Goal: Information Seeking & Learning: Learn about a topic

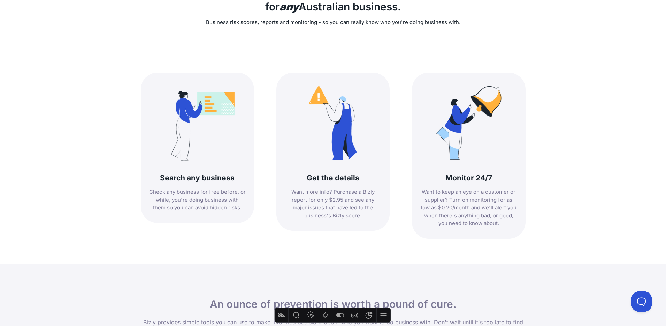
scroll to position [315, 0]
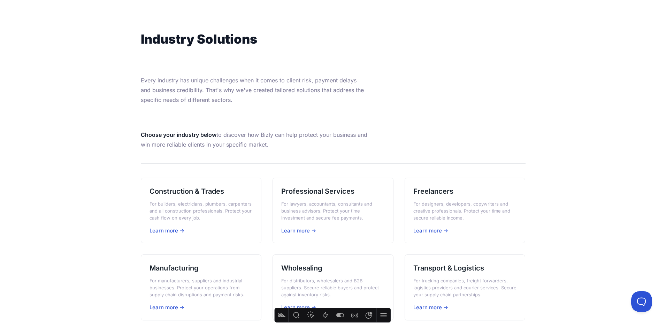
scroll to position [55, 0]
click at [316, 191] on h3 "Professional Services" at bounding box center [333, 191] width 104 height 10
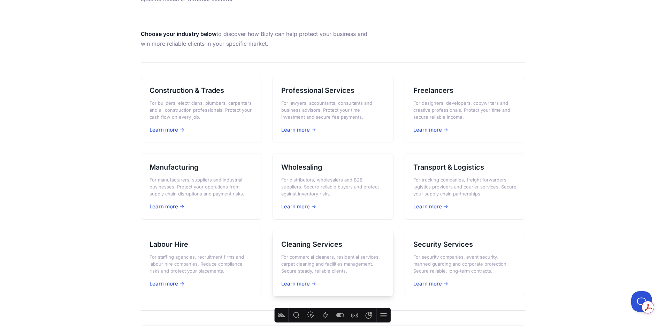
scroll to position [158, 0]
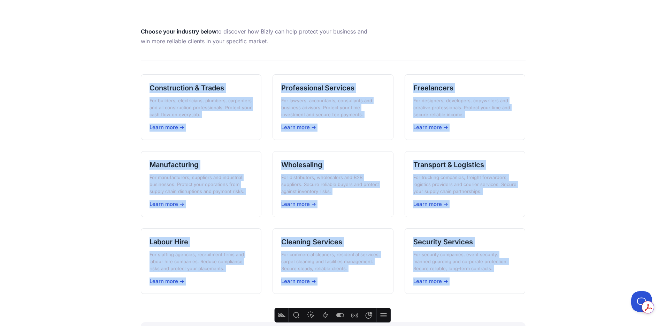
drag, startPoint x: 124, startPoint y: 82, endPoint x: 450, endPoint y: 296, distance: 390.4
click at [450, 296] on main "Industry Solutions Every industry has unique challenges when it comes to client…" at bounding box center [333, 150] width 666 height 485
copy div "Loremipsumdo & Sitame Con adipisci, elitseddoeiu, temporin, utlaboreet dol mag …"
click at [184, 88] on h3 "Construction & Trades" at bounding box center [202, 88] width 104 height 10
click at [429, 164] on h3 "Transport & Logistics" at bounding box center [466, 165] width 104 height 10
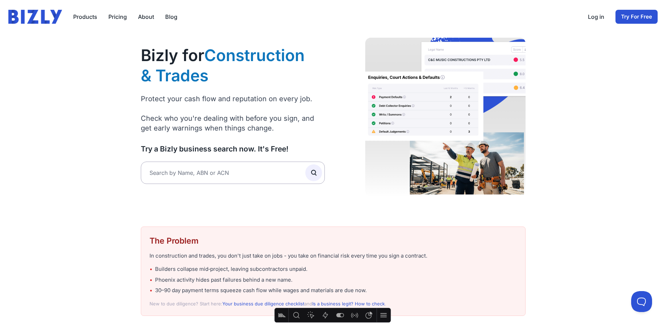
scroll to position [36, 0]
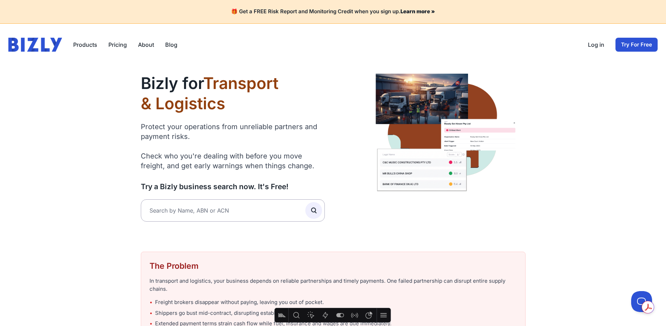
click at [169, 46] on link "Blog" at bounding box center [171, 44] width 12 height 8
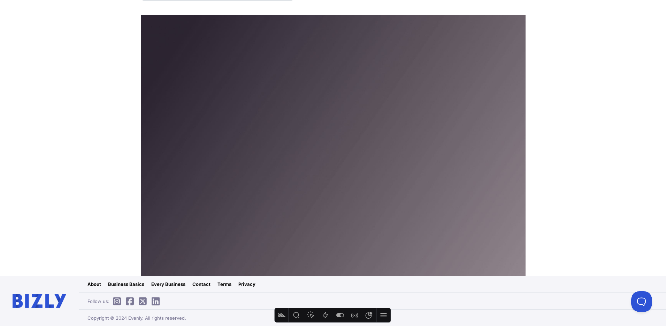
scroll to position [2, 0]
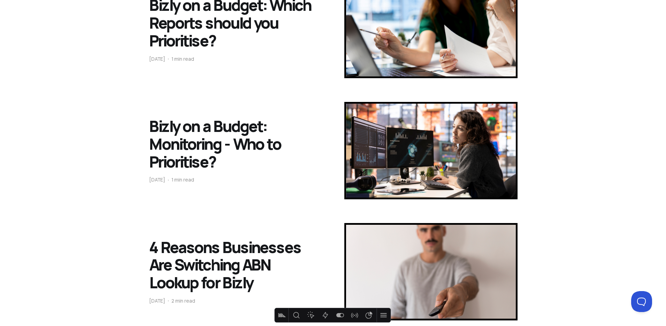
scroll to position [387, 0]
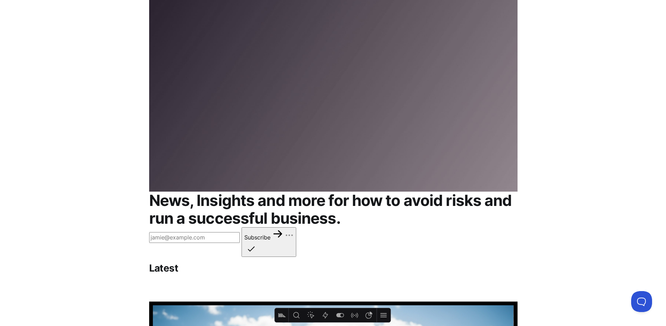
scroll to position [308, 0]
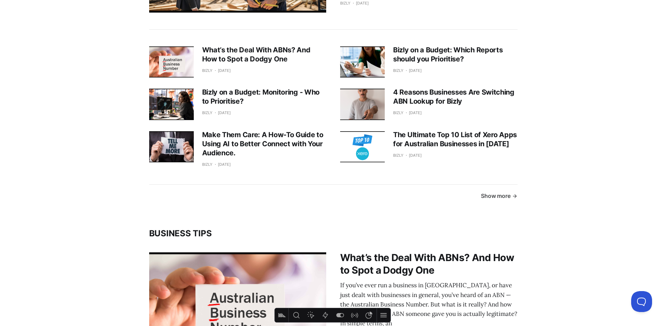
scroll to position [354, 0]
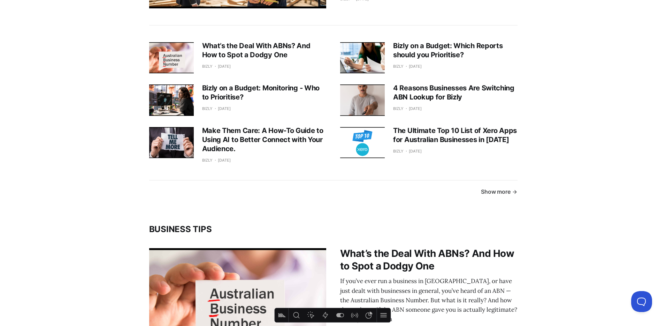
click at [498, 193] on link "Show more" at bounding box center [499, 192] width 36 height 9
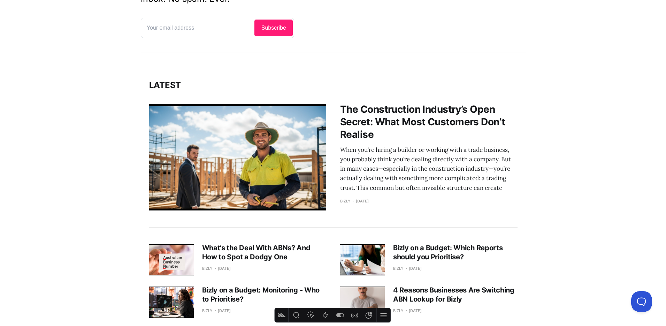
scroll to position [0, 0]
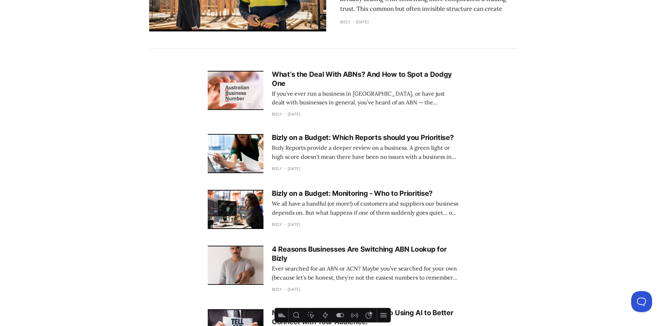
scroll to position [106, 0]
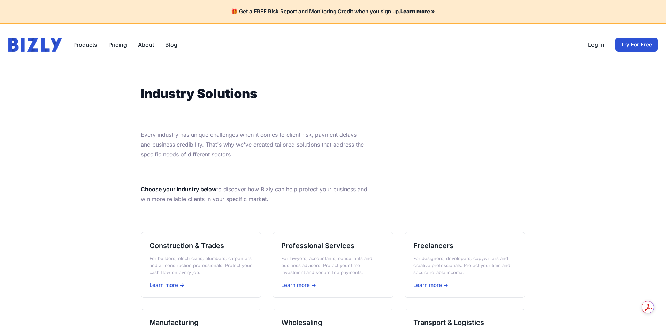
scroll to position [158, 0]
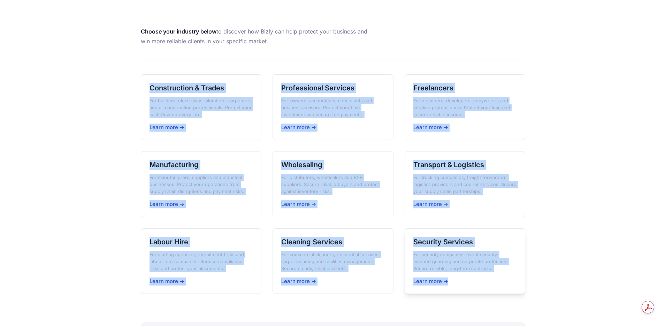
drag, startPoint x: 129, startPoint y: 71, endPoint x: 517, endPoint y: 281, distance: 441.0
click at [518, 281] on main "Industry Solutions Every industry has unique challenges when it comes to client…" at bounding box center [333, 150] width 666 height 485
copy div "Loremipsumdo & Sitame Con adipisci, elitseddoeiu, temporin, utlaboreet dol mag …"
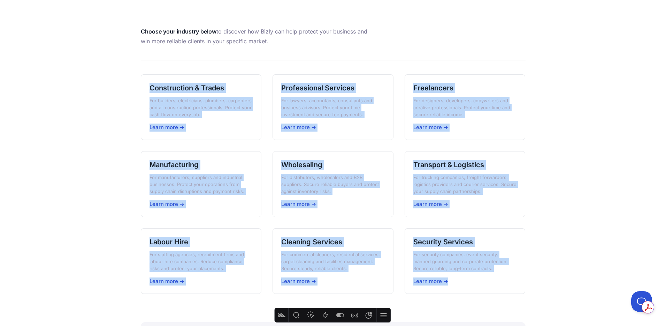
scroll to position [0, 0]
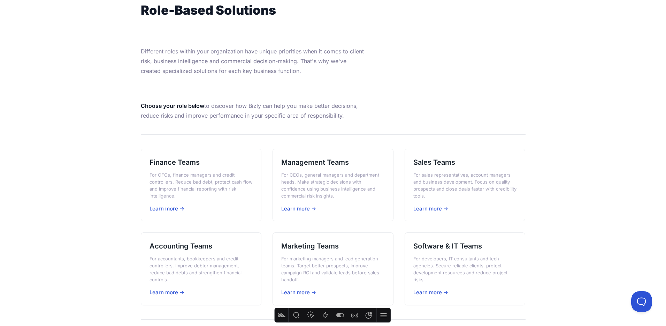
scroll to position [94, 0]
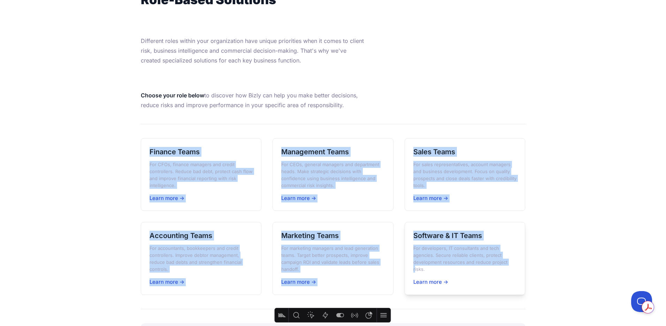
drag, startPoint x: 164, startPoint y: 155, endPoint x: 453, endPoint y: 264, distance: 309.2
click at [455, 264] on div "Role-Based Solutions Different roles within your organization have unique prior…" at bounding box center [334, 176] width 402 height 409
copy div "Loremip Dolor Sit AMEt, consect adipisci eli seddoe temporincid. Utlabo etd mag…"
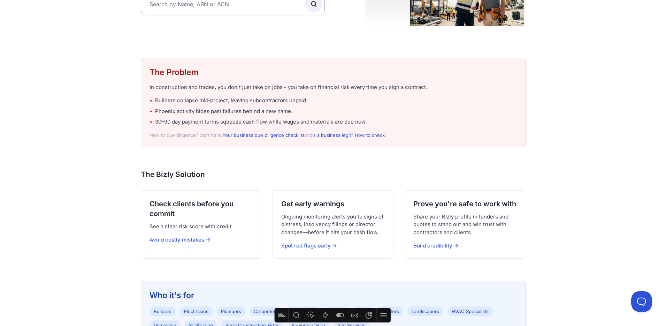
scroll to position [198, 0]
